Goal: Transaction & Acquisition: Purchase product/service

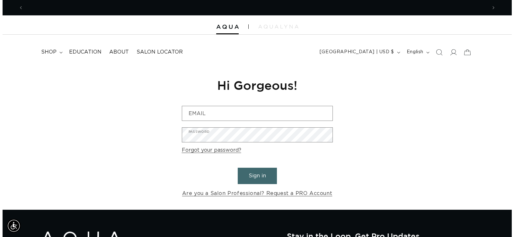
scroll to position [0, 463]
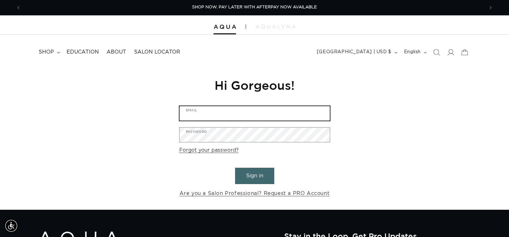
type input "letstalk@mysalonchic.com"
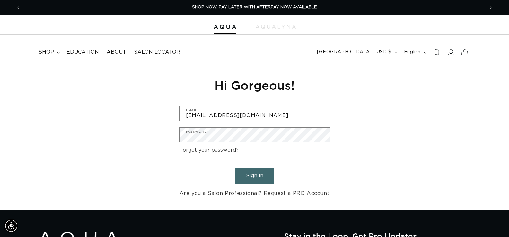
click at [258, 176] on button "Sign in" at bounding box center [254, 176] width 39 height 16
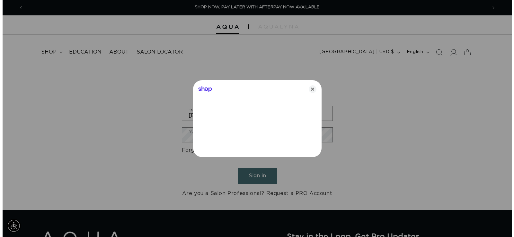
scroll to position [0, 468]
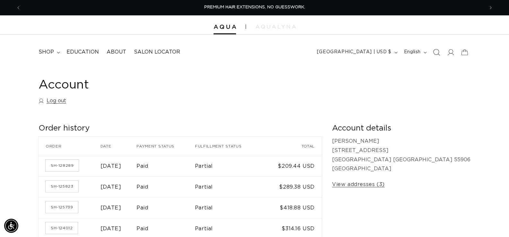
click at [436, 53] on icon "Search" at bounding box center [436, 52] width 7 height 7
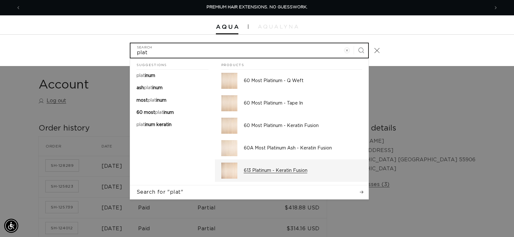
type input "plat"
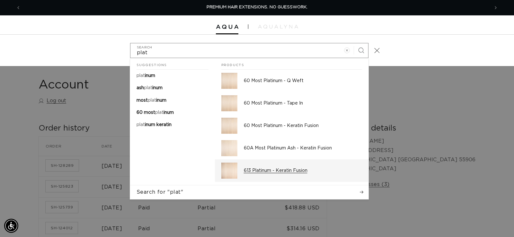
click at [282, 174] on div "613 Platinum - Keratin Fusion" at bounding box center [303, 171] width 118 height 16
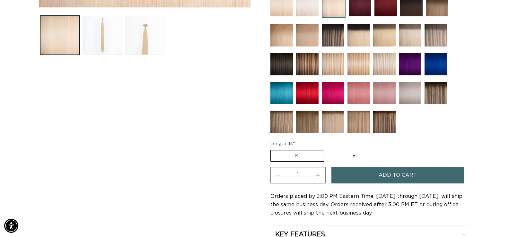
scroll to position [321, 0]
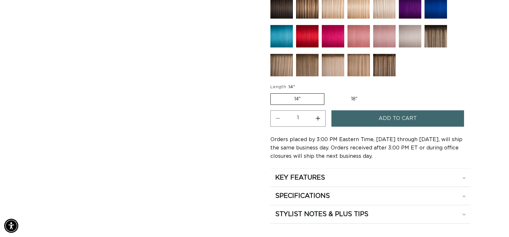
click at [360, 96] on label "18" Variant sold out or unavailable" at bounding box center [353, 99] width 53 height 11
click at [328, 92] on input "18" Variant sold out or unavailable" at bounding box center [327, 92] width 0 height 0
radio input "true"
click at [356, 119] on button "Add to cart" at bounding box center [397, 118] width 133 height 16
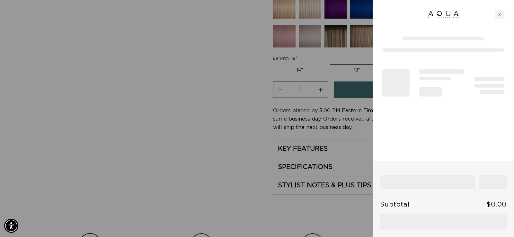
scroll to position [0, 936]
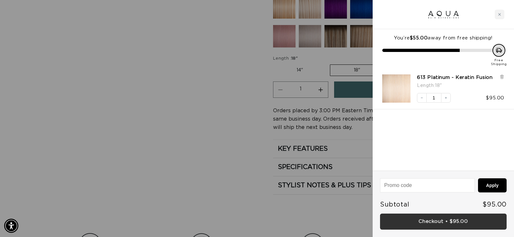
click at [454, 221] on link "Checkout • $95.00" at bounding box center [443, 222] width 126 height 16
